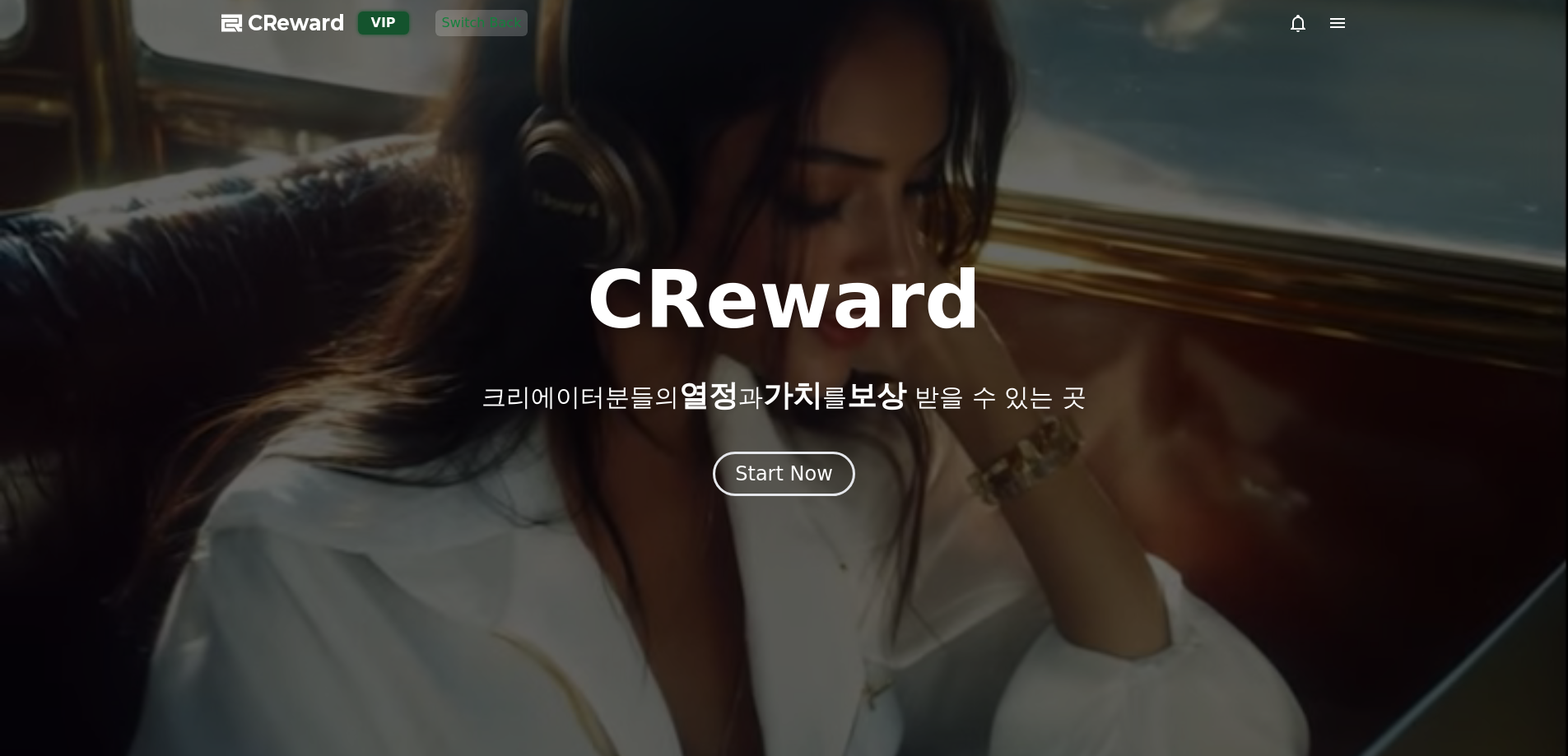
click at [745, 419] on div "CReward 크리에이터분들의 열정 과 가치 를 보상 받을 수 있는 곳 Start Now" at bounding box center [784, 378] width 1568 height 235
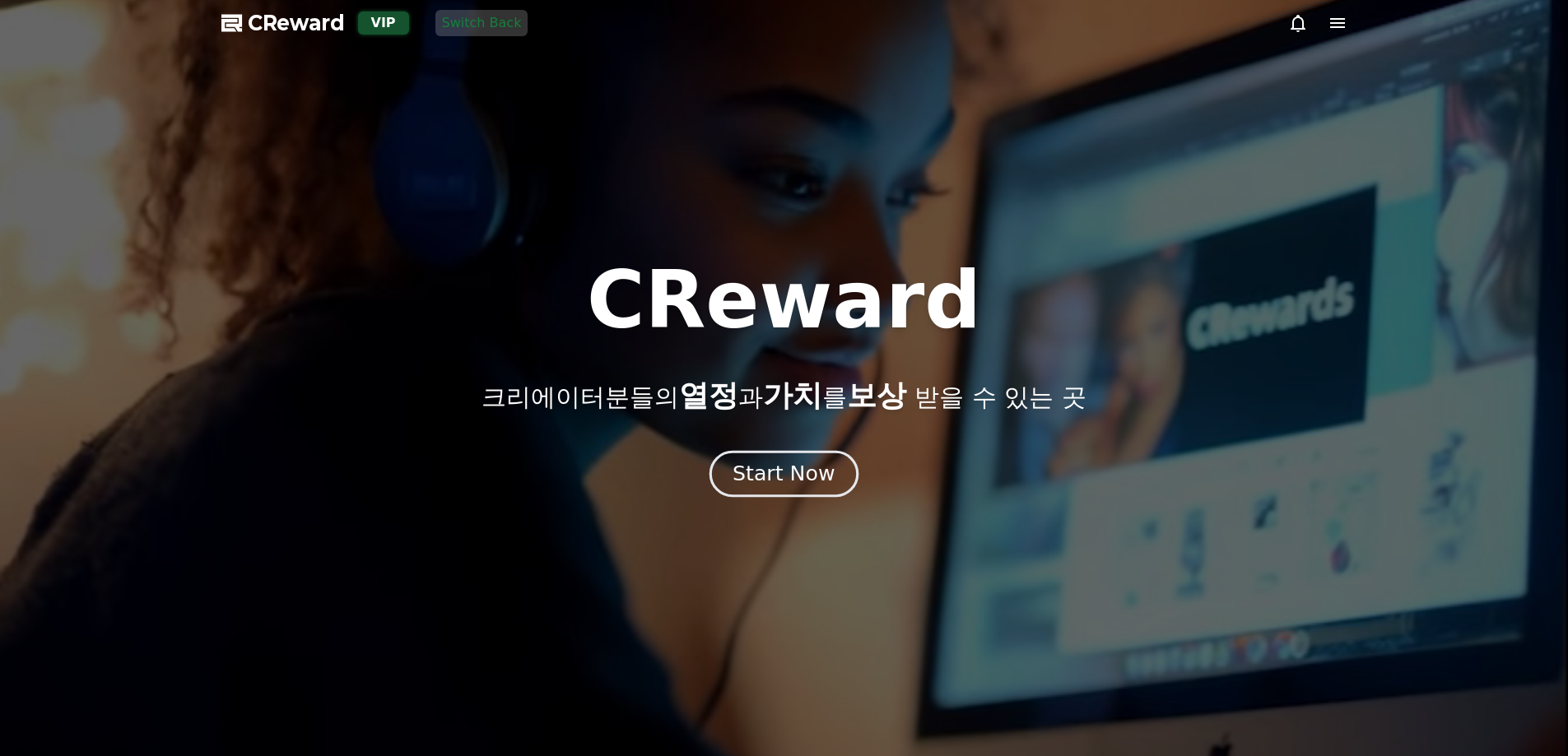
click at [758, 460] on button "Start Now" at bounding box center [784, 474] width 148 height 47
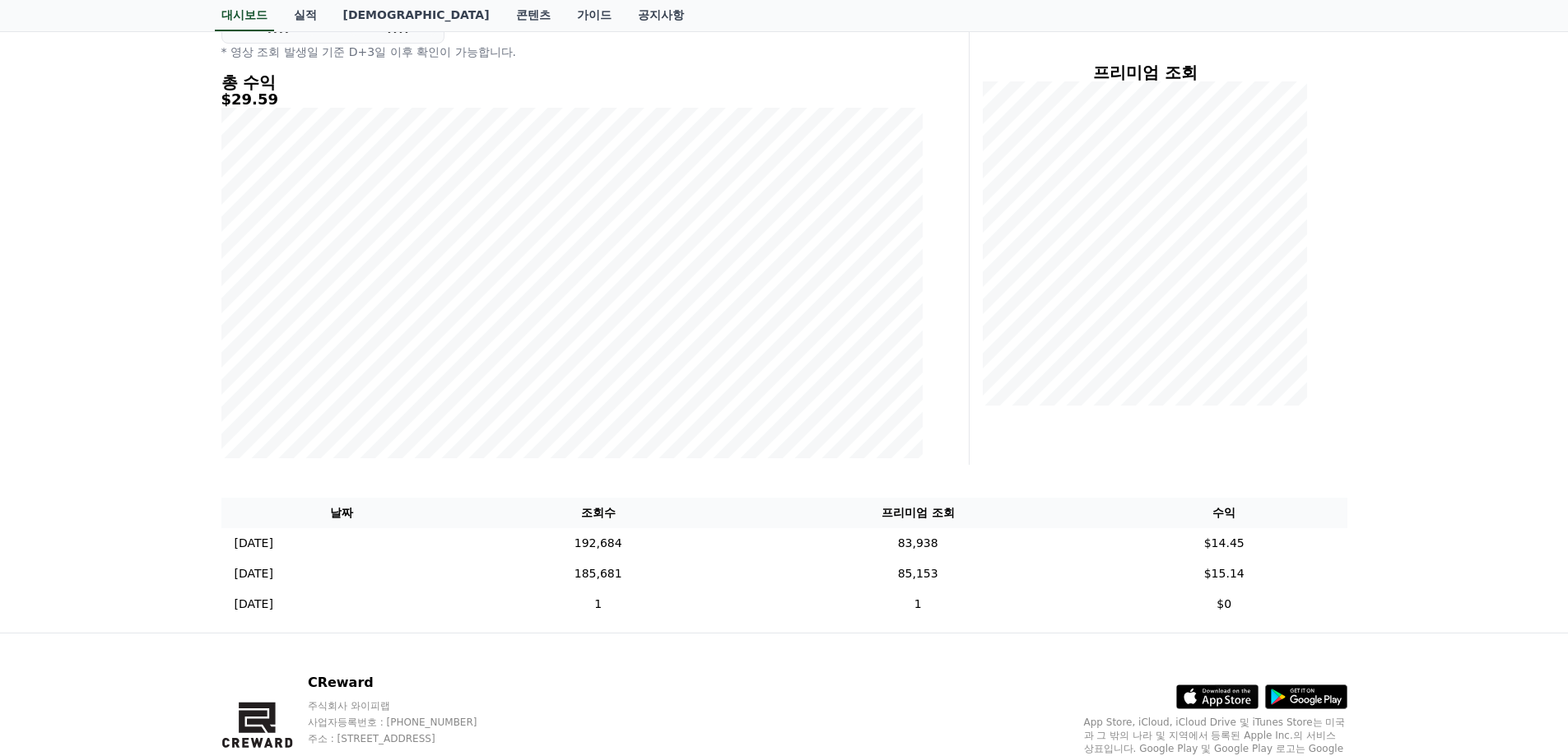
scroll to position [26, 0]
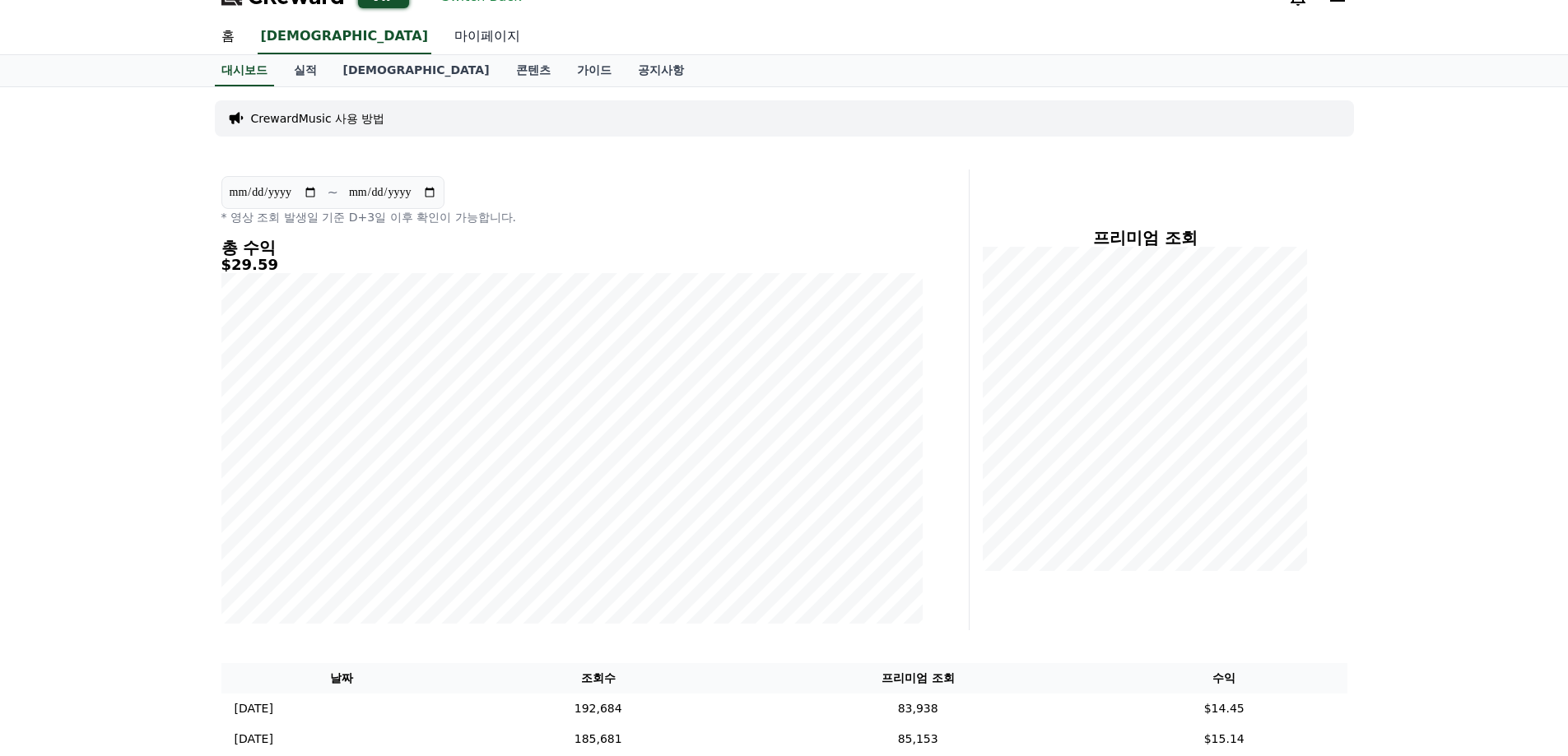
click at [441, 42] on link "마이페이지" at bounding box center [487, 36] width 92 height 34
select select "**********"
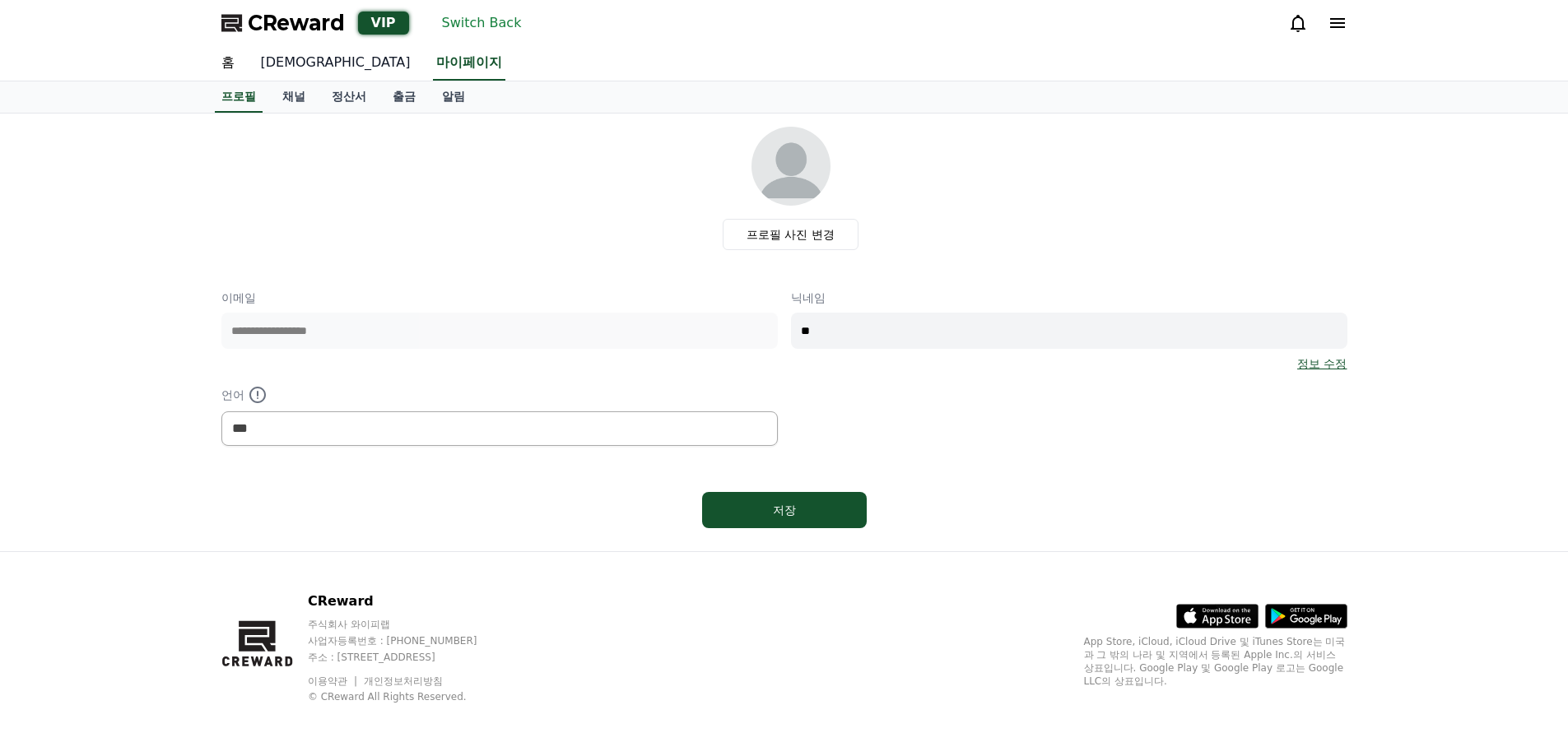
click at [287, 66] on link "[DEMOGRAPHIC_DATA]" at bounding box center [336, 63] width 176 height 34
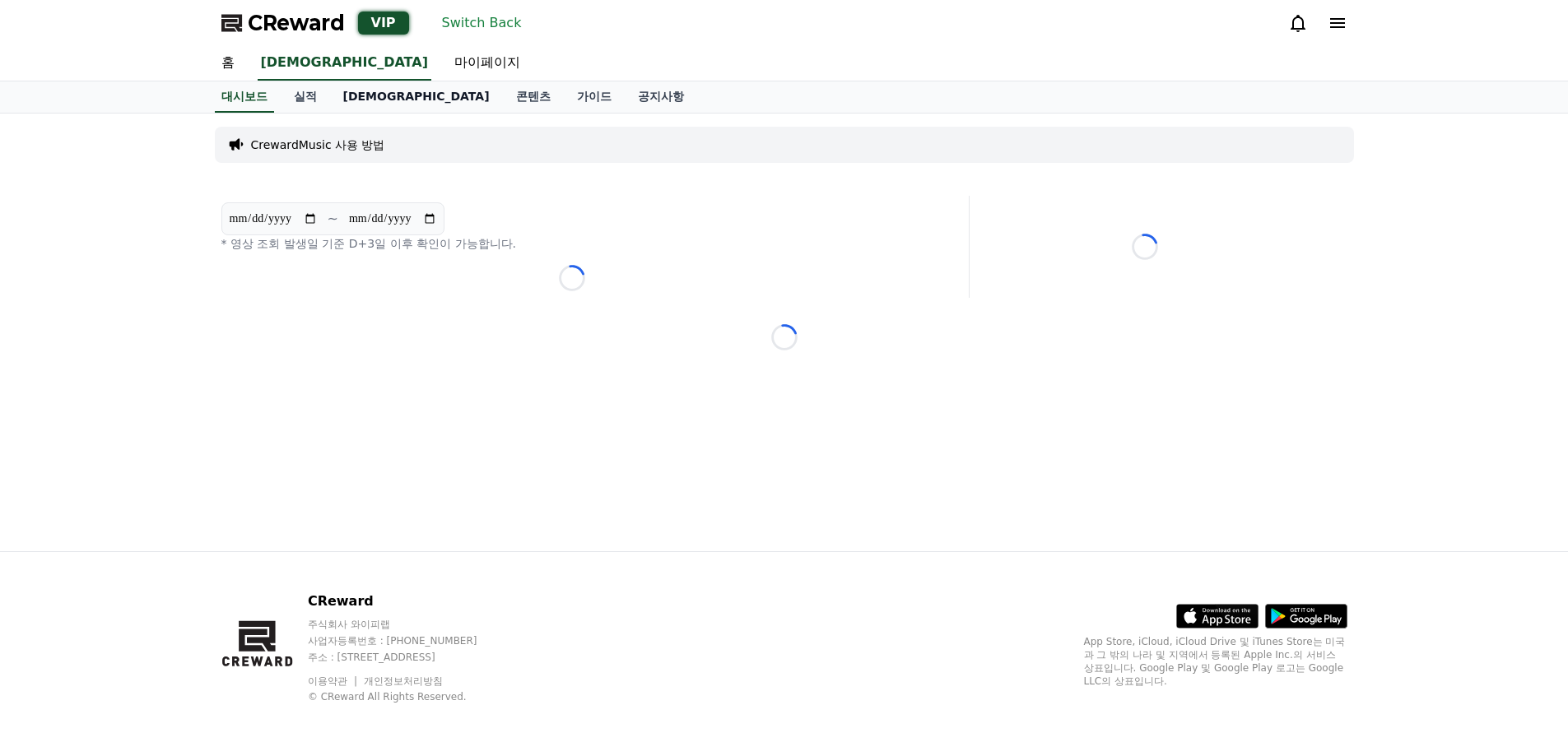
click at [331, 96] on link "[DEMOGRAPHIC_DATA]" at bounding box center [416, 97] width 173 height 31
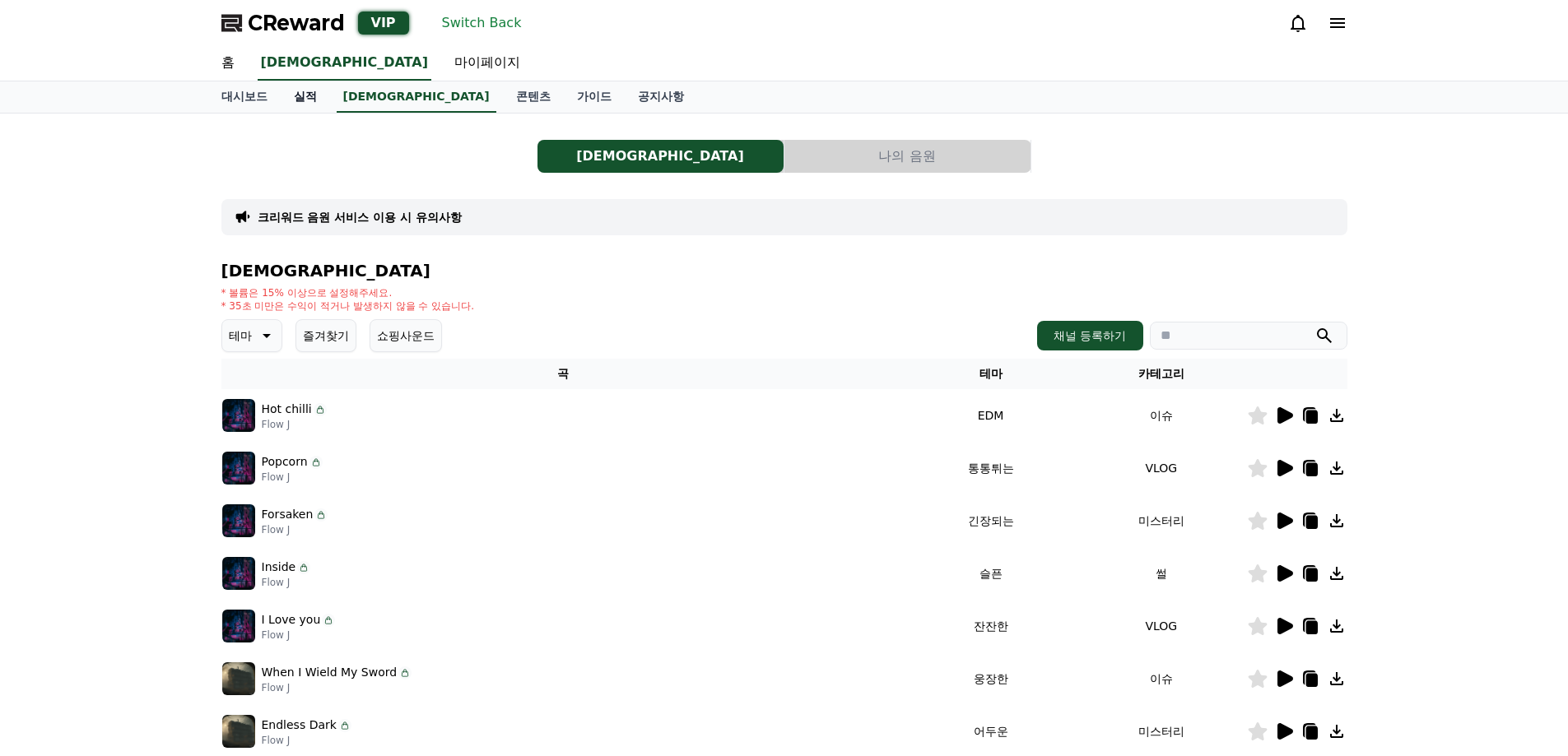
click at [322, 98] on link "실적" at bounding box center [305, 97] width 50 height 31
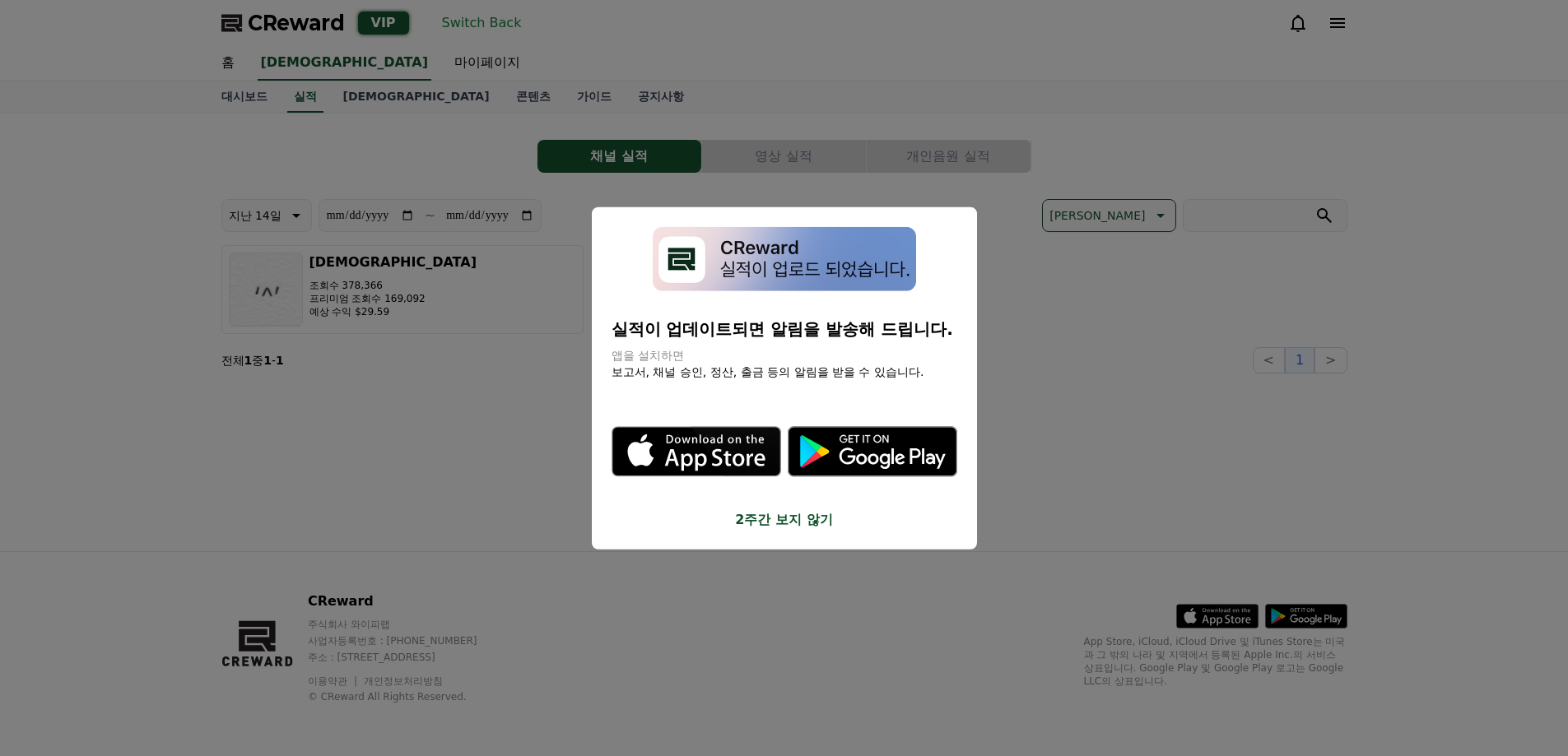
click at [1029, 244] on button "close modal" at bounding box center [784, 378] width 1568 height 756
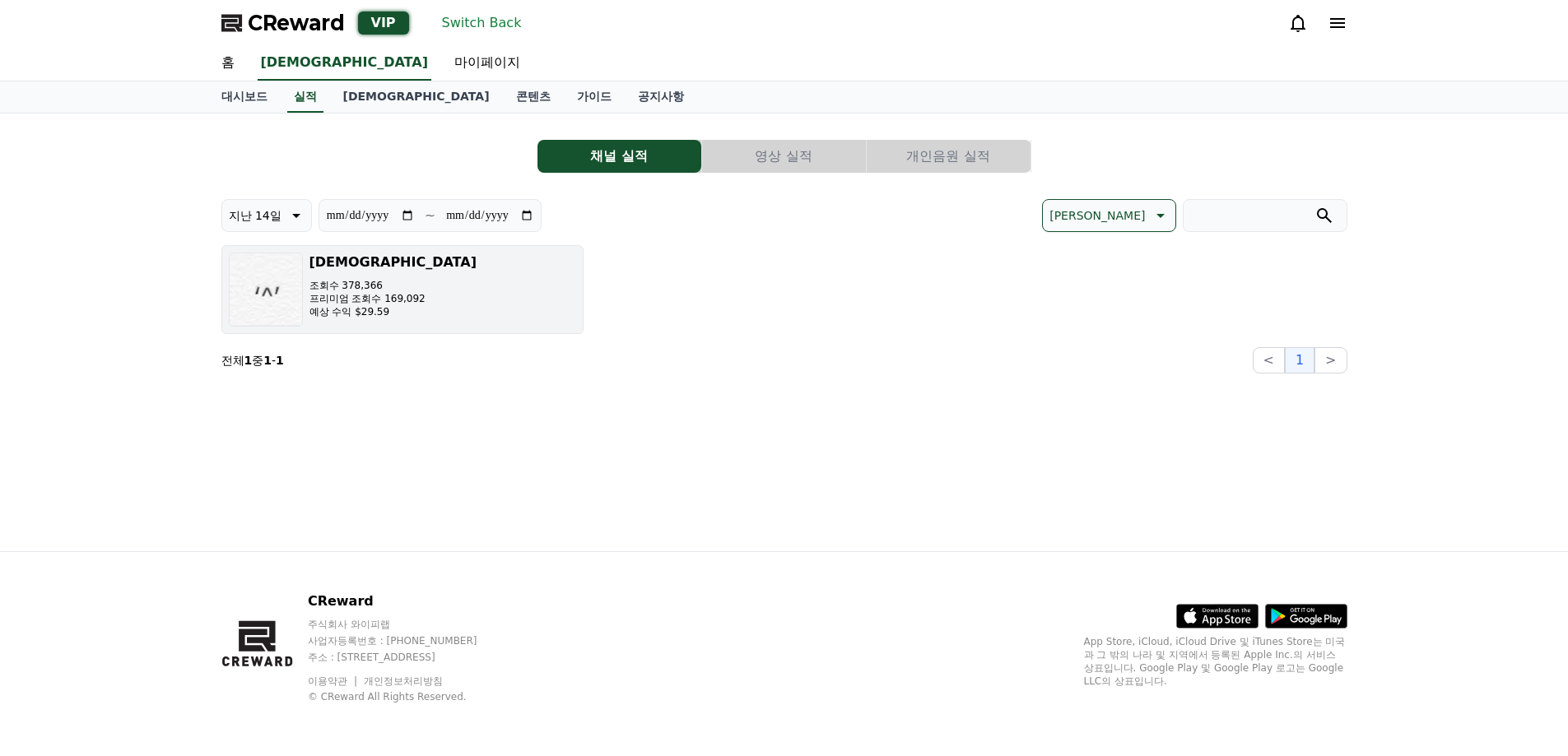
click at [442, 313] on button "[DEMOGRAPHIC_DATA] 조회수 378,366 프리미엄 조회수 169,092 예상 수익 $29.59" at bounding box center [403, 289] width 362 height 89
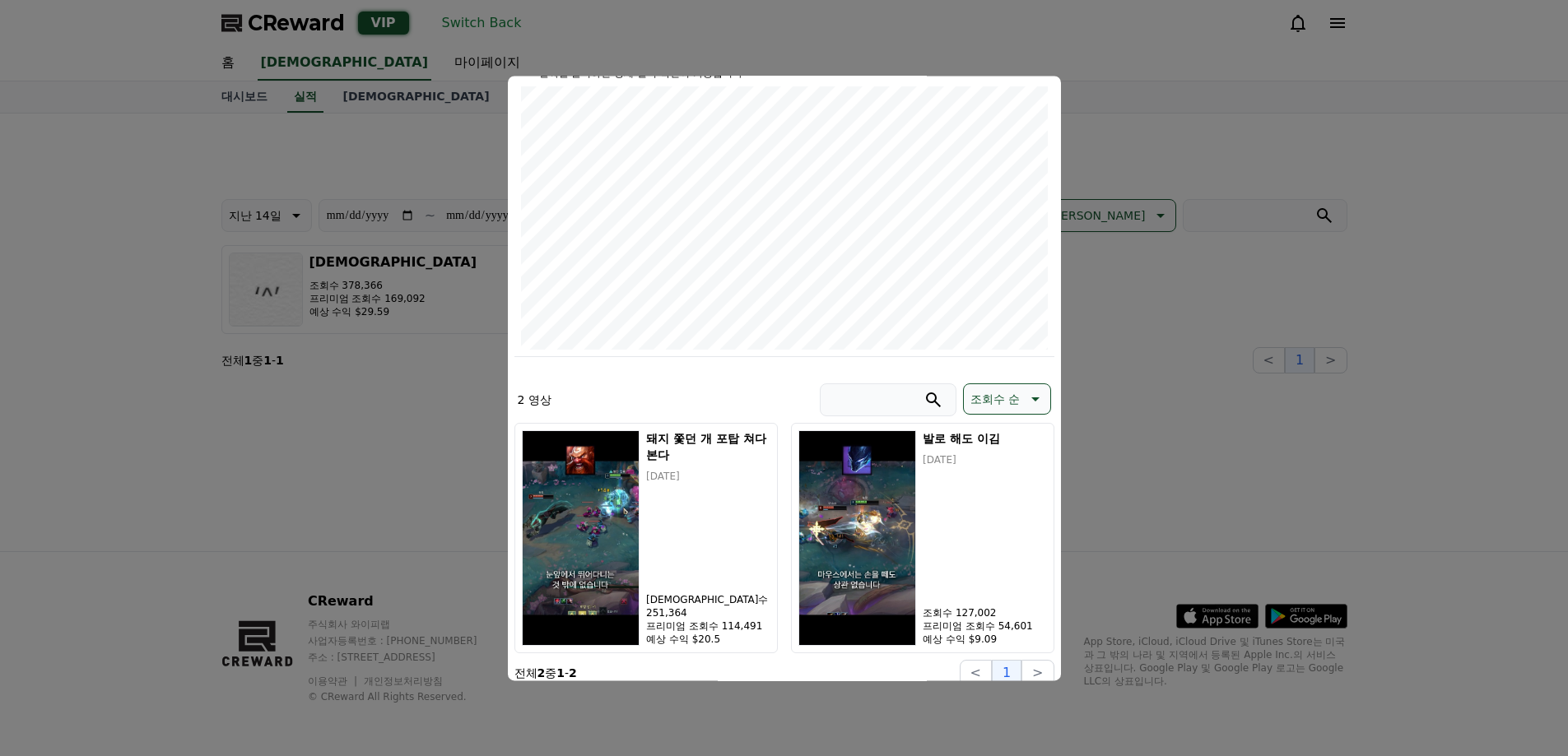
scroll to position [210, 0]
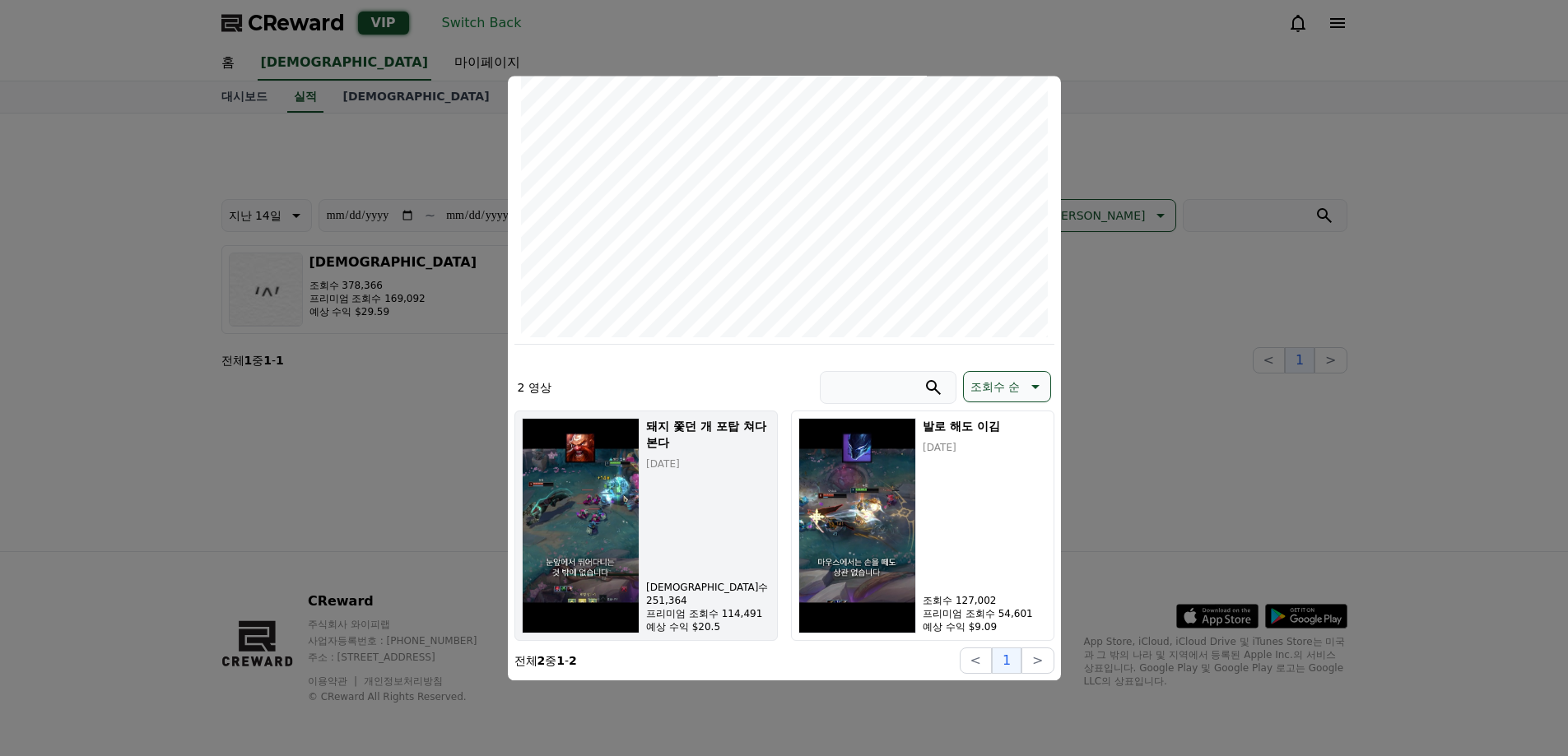
click at [669, 444] on h5 "돼지 쫓던 개 포탑 쳐다본다" at bounding box center [707, 435] width 123 height 33
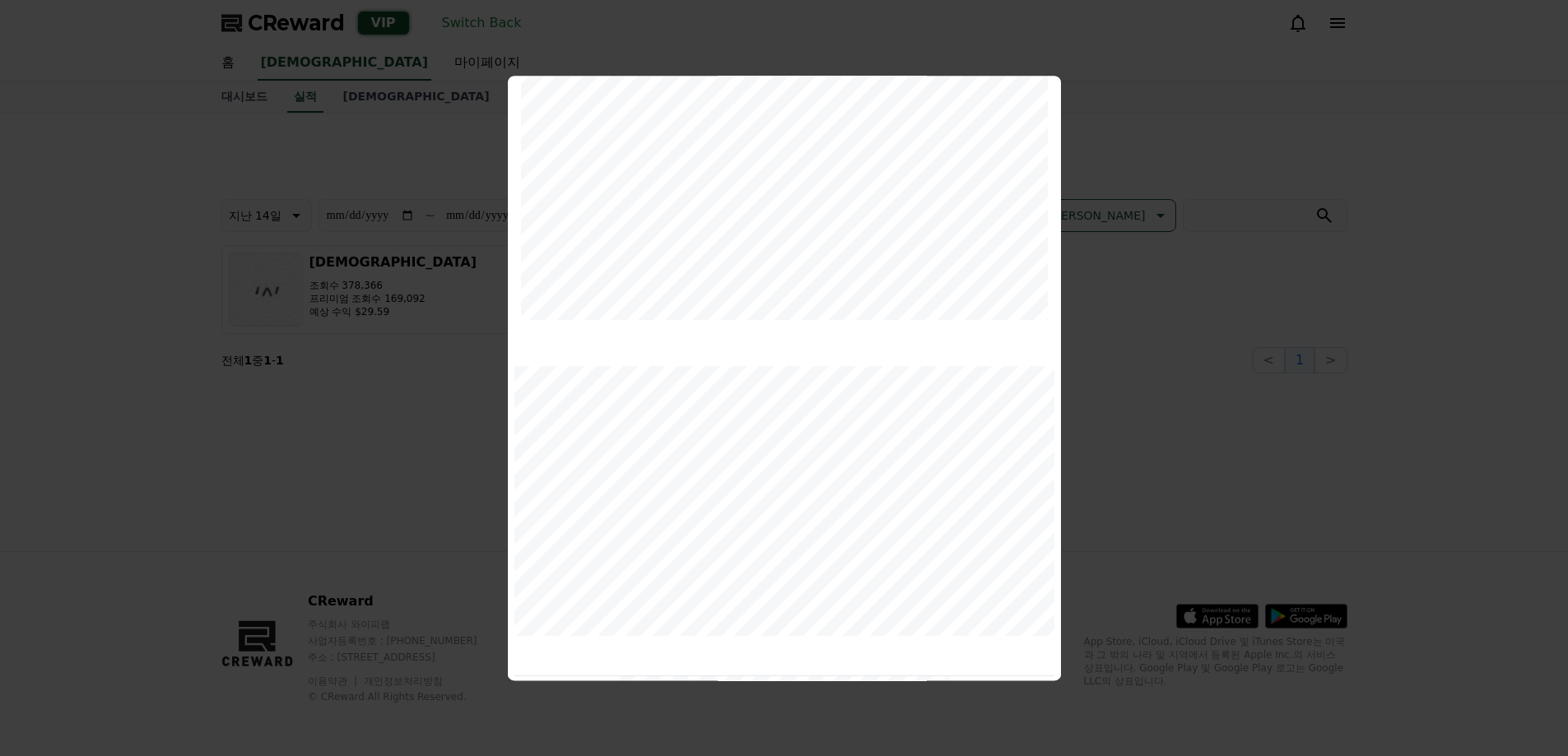
scroll to position [0, 0]
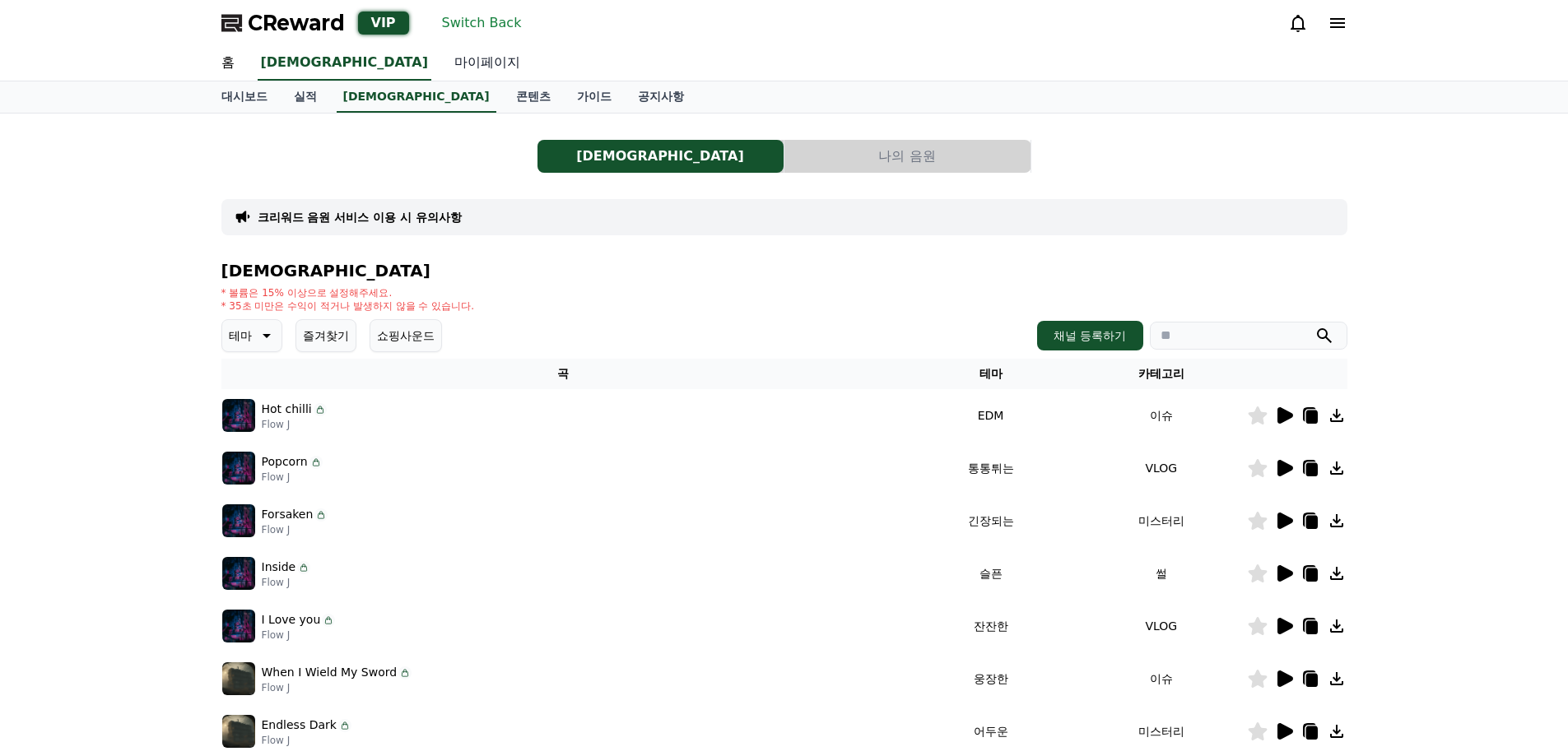
click at [441, 62] on link "마이페이지" at bounding box center [487, 63] width 92 height 34
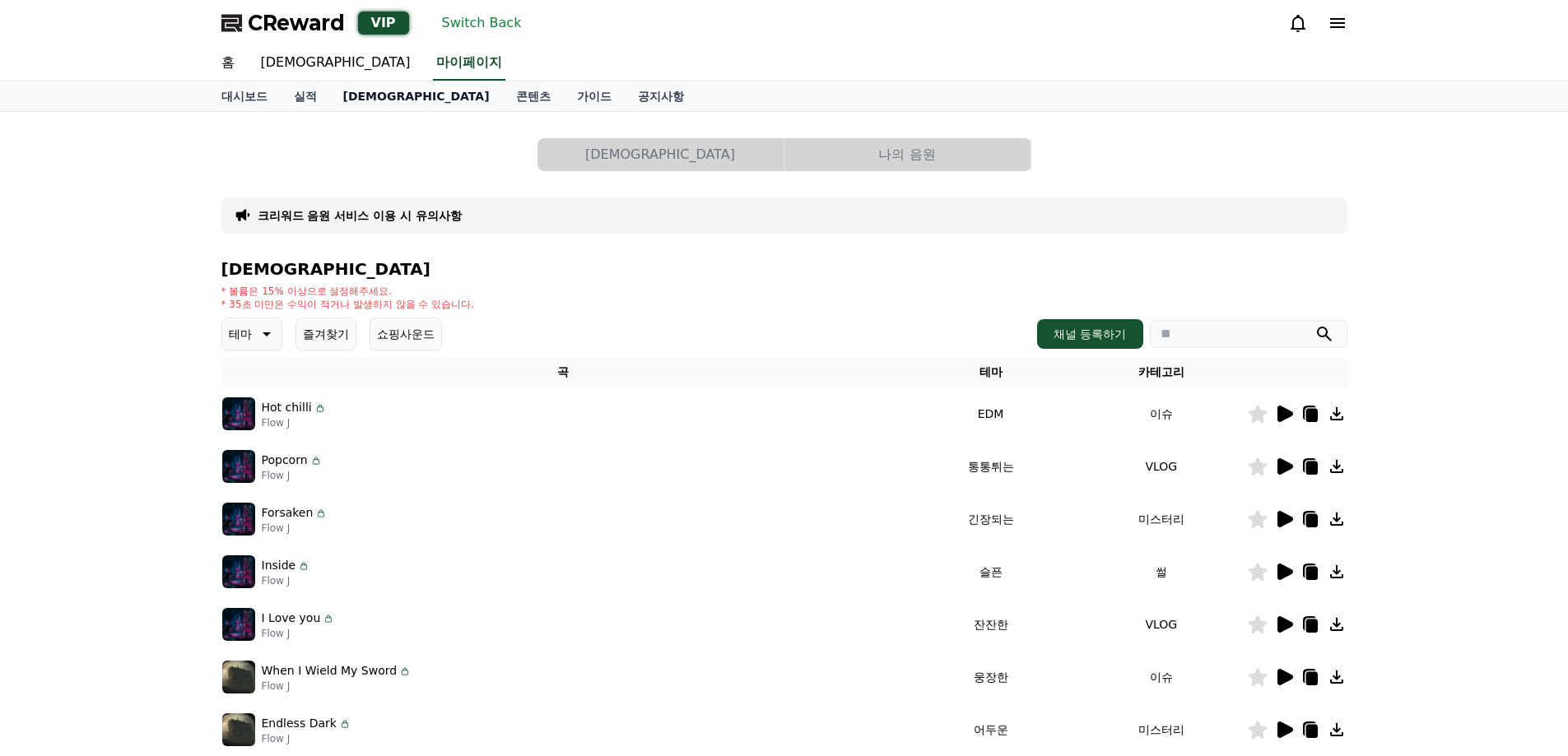
select select "**********"
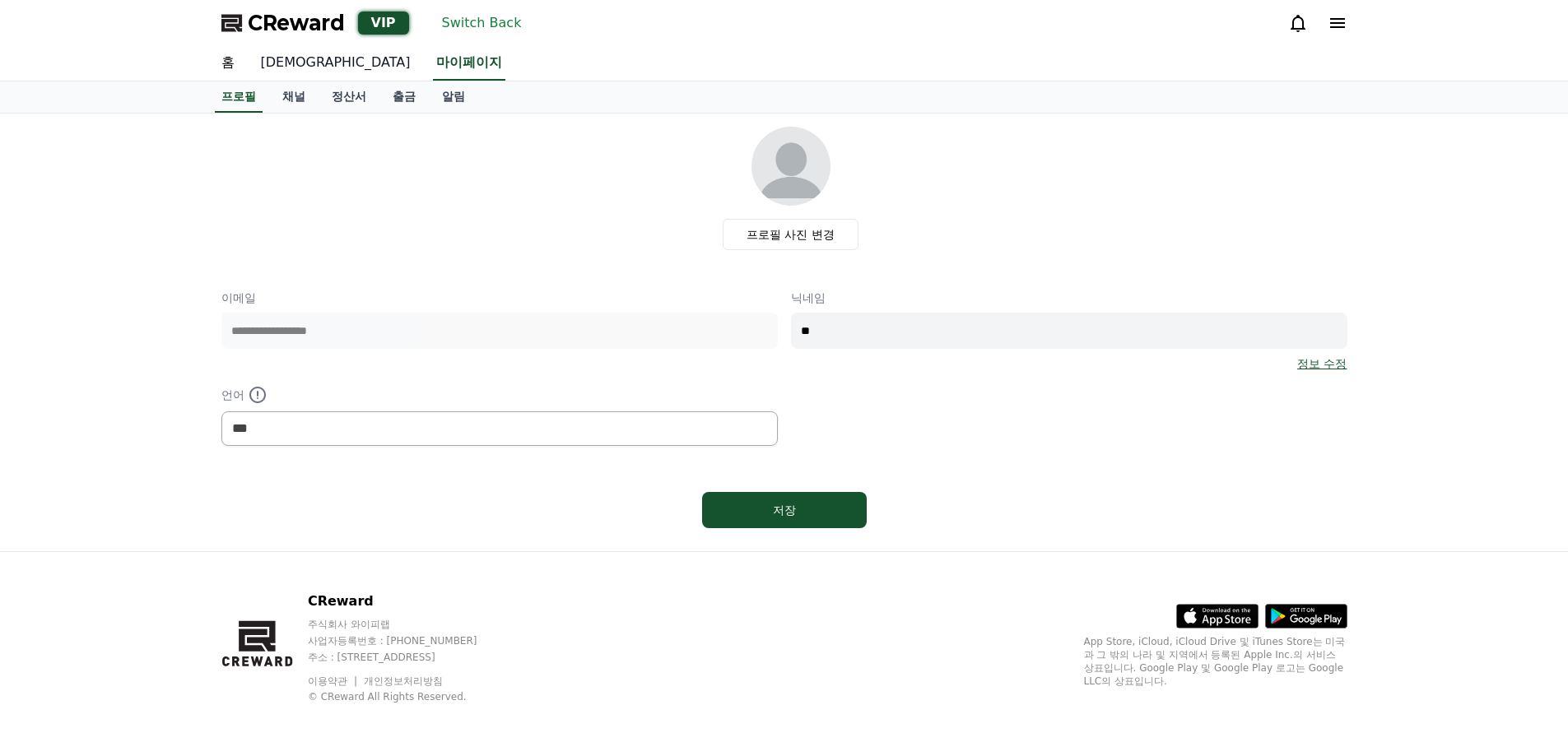
click at [281, 65] on link "[DEMOGRAPHIC_DATA]" at bounding box center [336, 63] width 176 height 34
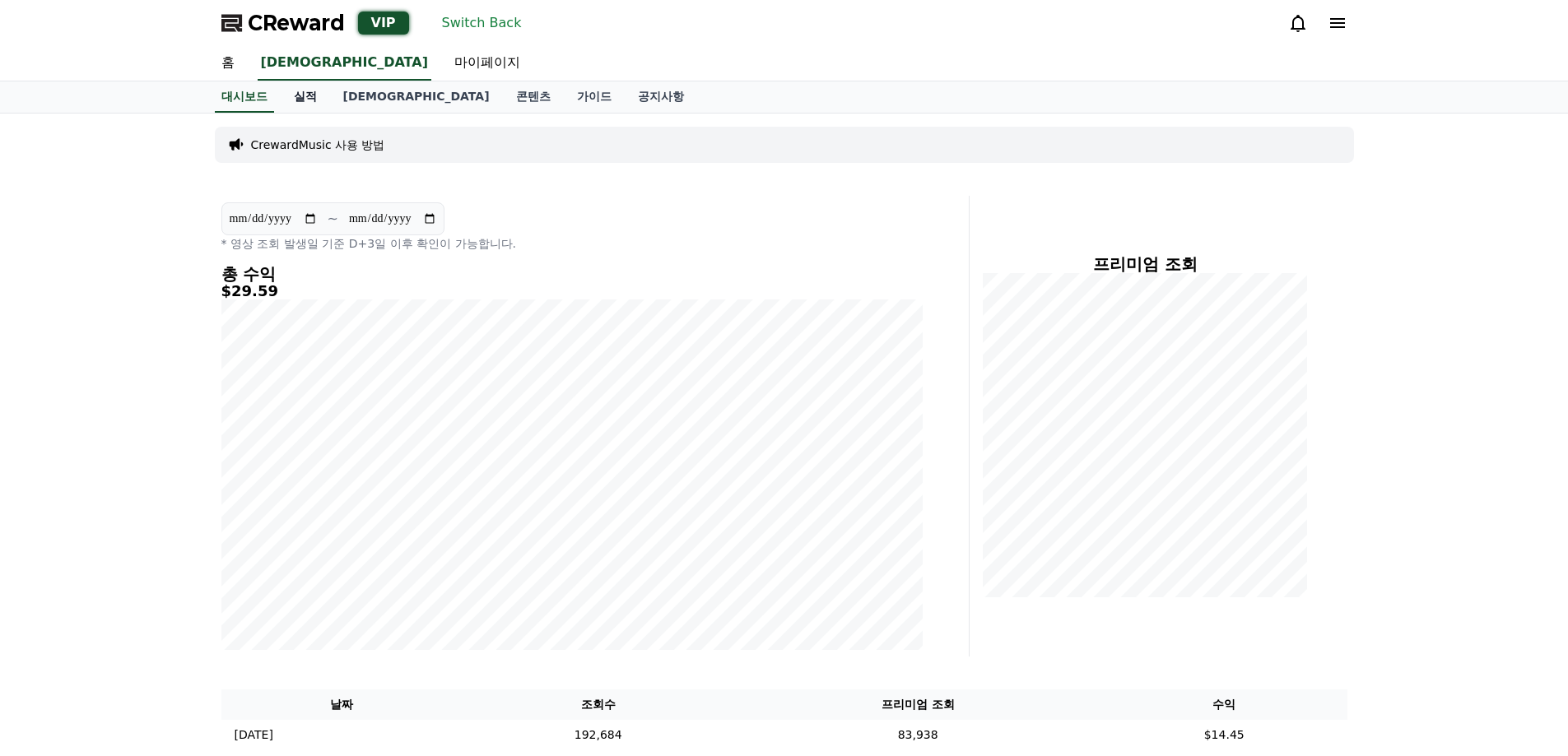
drag, startPoint x: 345, startPoint y: 105, endPoint x: 321, endPoint y: 103, distance: 24.1
click at [344, 106] on link "[DEMOGRAPHIC_DATA]" at bounding box center [416, 97] width 173 height 31
click at [321, 102] on link "실적" at bounding box center [305, 97] width 50 height 31
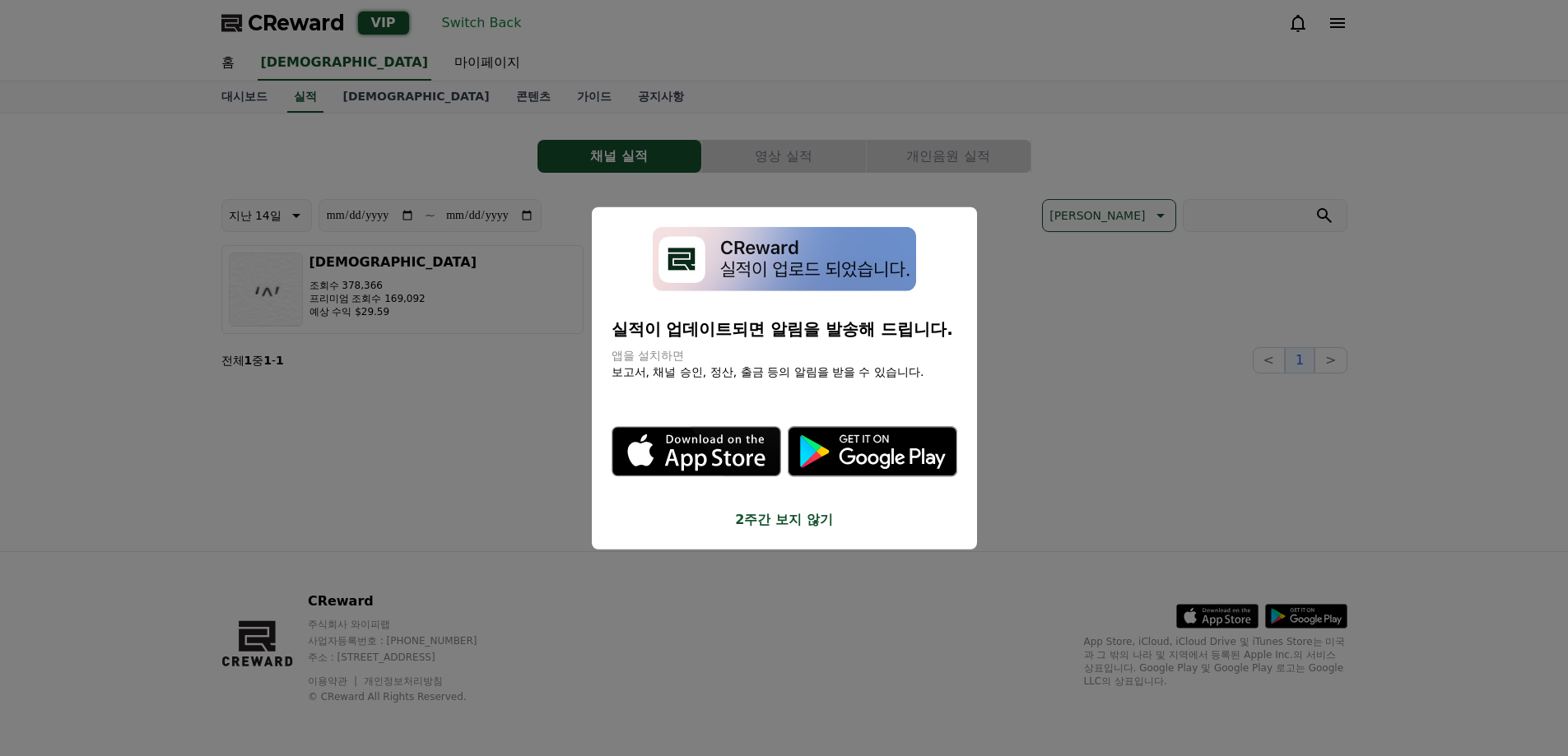
click at [1151, 374] on button "close modal" at bounding box center [784, 378] width 1568 height 756
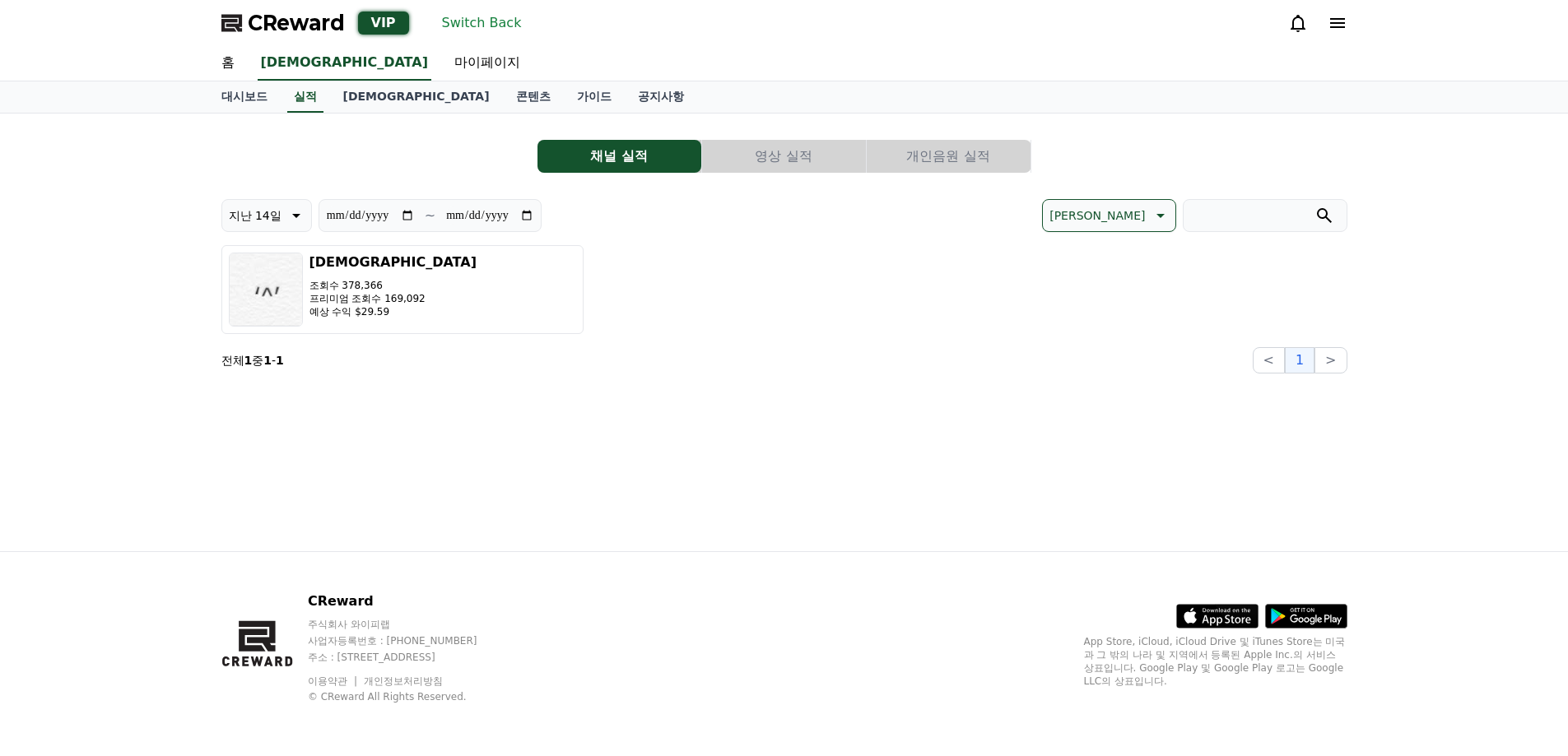
click at [278, 217] on p "지난 14일" at bounding box center [255, 216] width 53 height 23
click at [678, 270] on div "[DEMOGRAPHIC_DATA] 조회수 378,366 프리미엄 조회수 169,092 예상 수익 $29.59" at bounding box center [784, 289] width 1125 height 89
click at [471, 446] on div "**********" at bounding box center [784, 332] width 1152 height 438
click at [285, 210] on icon at bounding box center [294, 216] width 20 height 20
click at [292, 220] on icon at bounding box center [294, 216] width 20 height 20
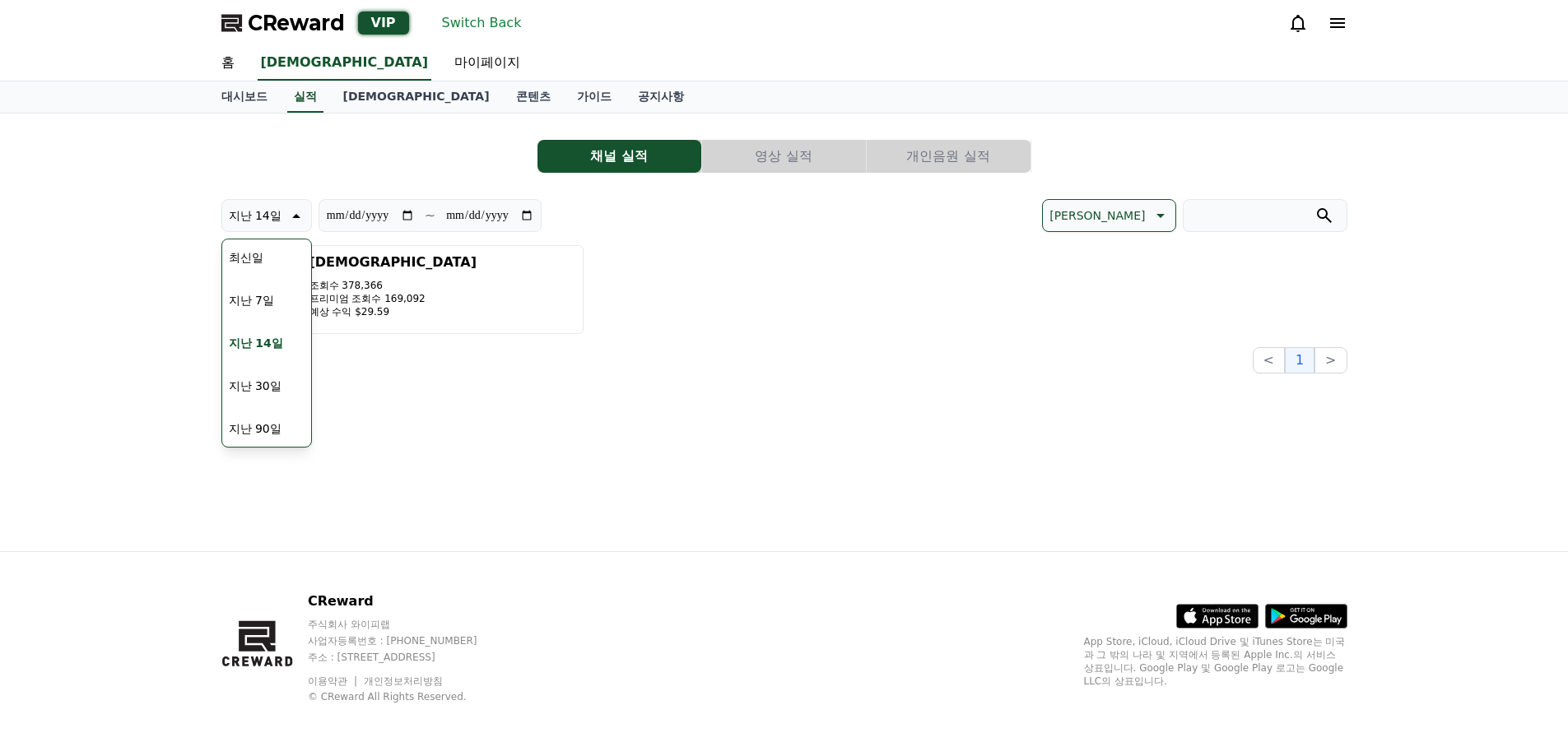
click at [292, 218] on icon at bounding box center [296, 216] width 8 height 4
drag, startPoint x: 798, startPoint y: 383, endPoint x: 743, endPoint y: 346, distance: 66.3
click at [798, 383] on div "**********" at bounding box center [784, 332] width 1152 height 438
